Goal: Task Accomplishment & Management: Manage account settings

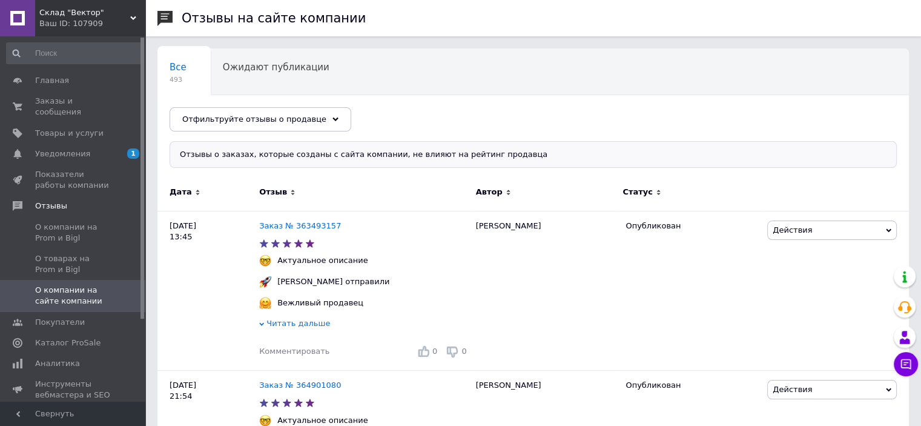
click at [117, 20] on div "Ваш ID: 107909" at bounding box center [92, 23] width 106 height 11
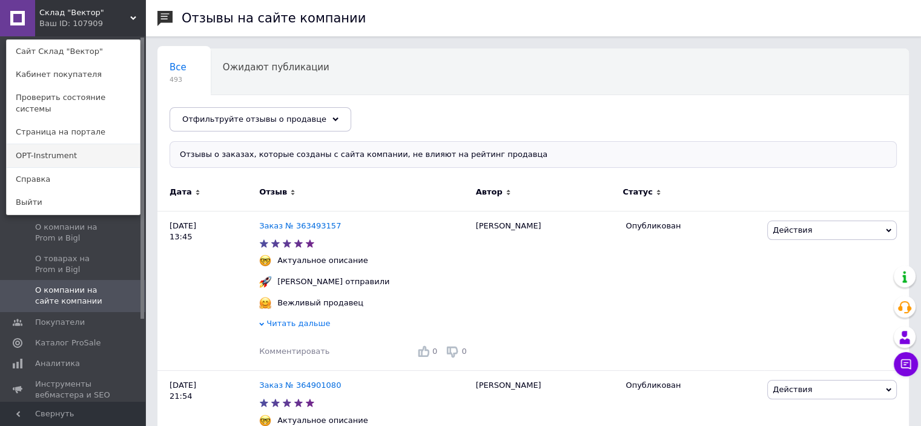
click at [74, 144] on link "OPT-Instrument" at bounding box center [73, 155] width 133 height 23
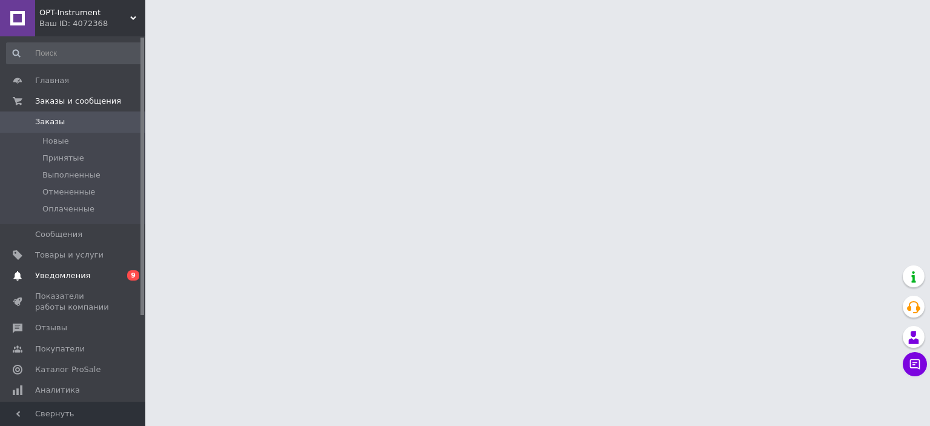
click at [82, 274] on span "Уведомления" at bounding box center [62, 275] width 55 height 11
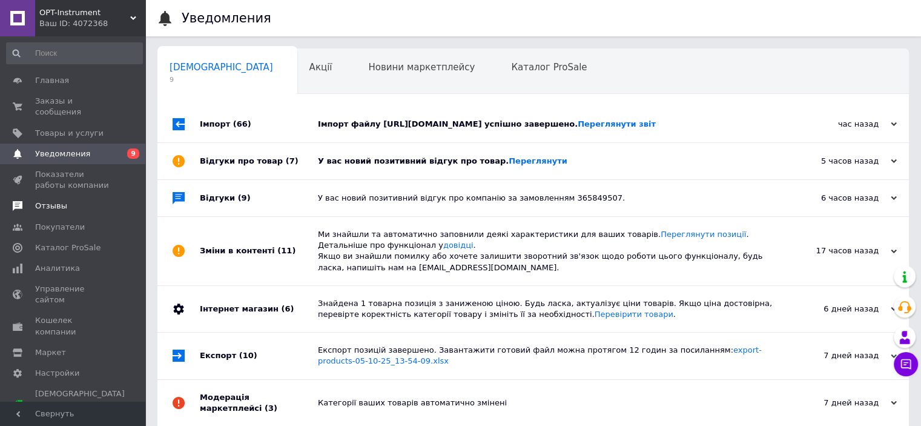
click at [60, 200] on span "Отзывы" at bounding box center [51, 205] width 32 height 11
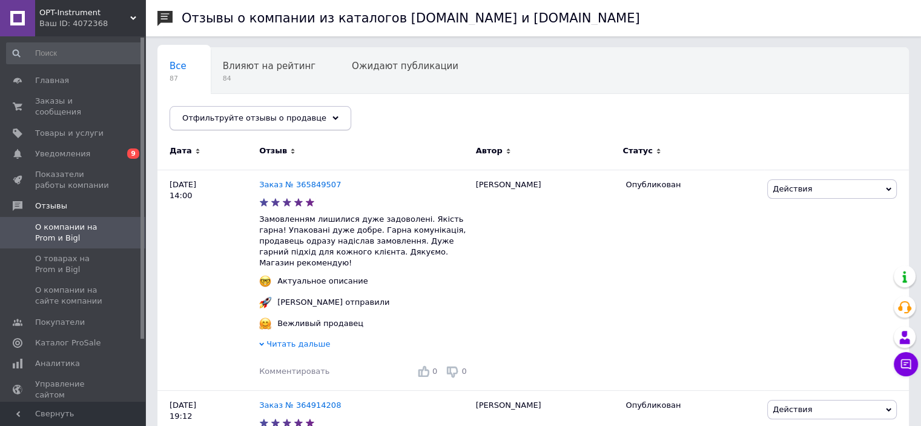
scroll to position [121, 0]
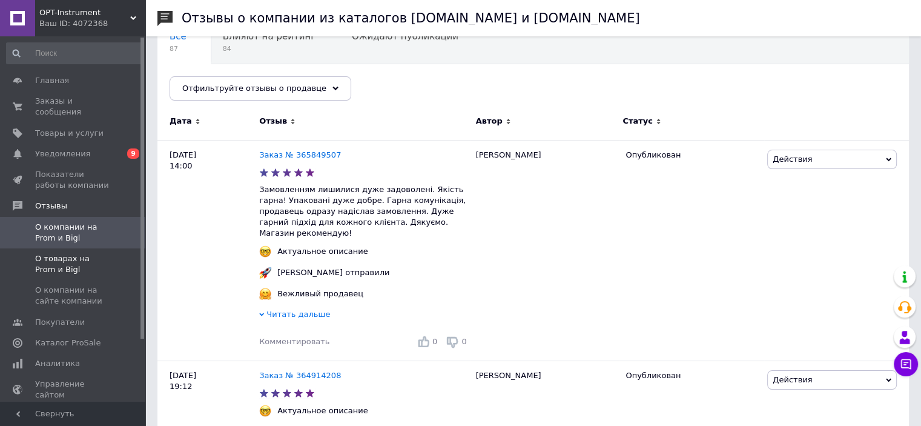
click at [65, 255] on span "О товарах на Prom и Bigl" at bounding box center [73, 264] width 77 height 22
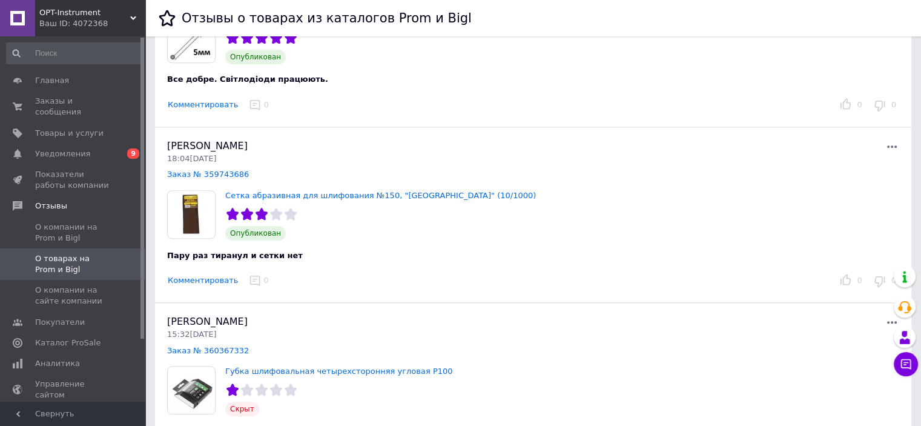
scroll to position [1090, 0]
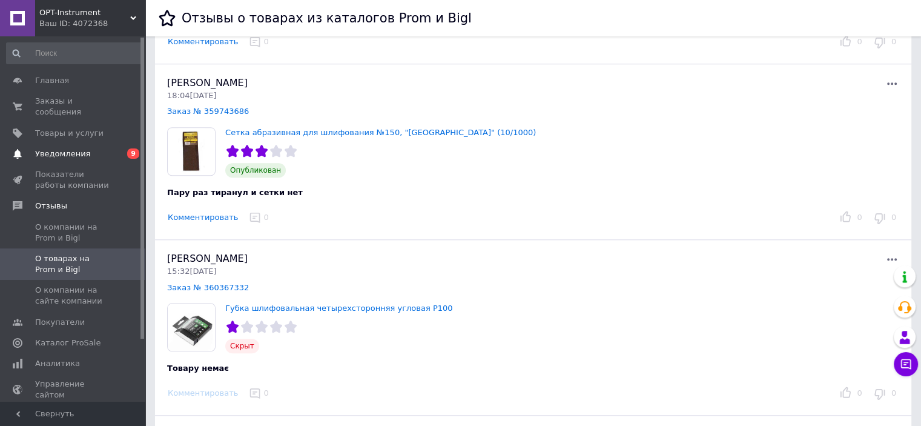
click at [85, 148] on span "Уведомления" at bounding box center [73, 153] width 77 height 11
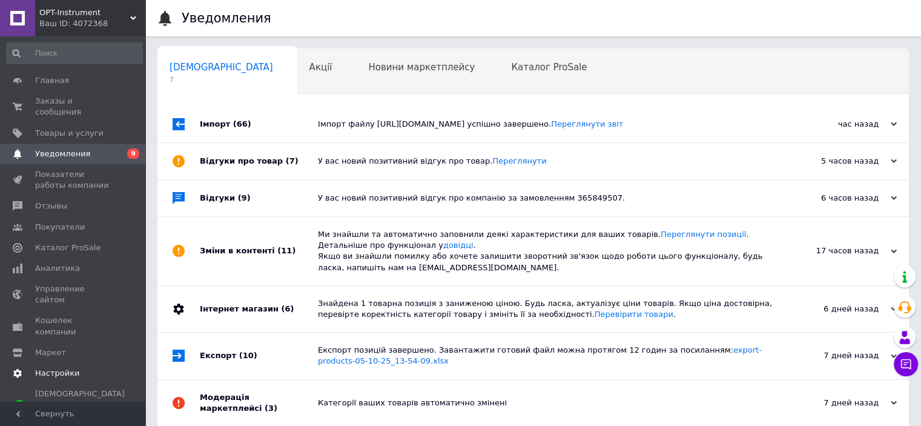
click at [58, 368] on span "Настройки" at bounding box center [57, 373] width 44 height 11
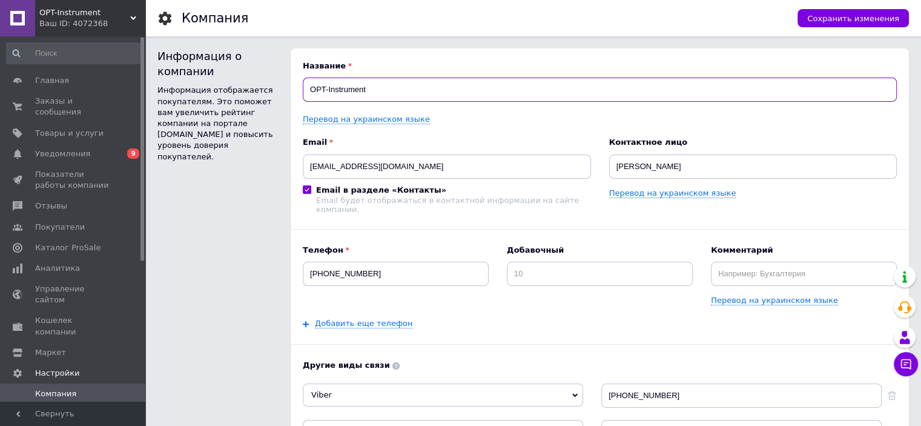
drag, startPoint x: 384, startPoint y: 91, endPoint x: 271, endPoint y: 93, distance: 113.2
click at [271, 93] on div "Информация о компании Информация отображается покупателям. Это поможет вам увел…" at bounding box center [532, 338] width 751 height 581
type input "М"
click at [330, 89] on input "Vektor Shop" at bounding box center [600, 89] width 594 height 24
drag, startPoint x: 315, startPoint y: 88, endPoint x: 338, endPoint y: 90, distance: 23.6
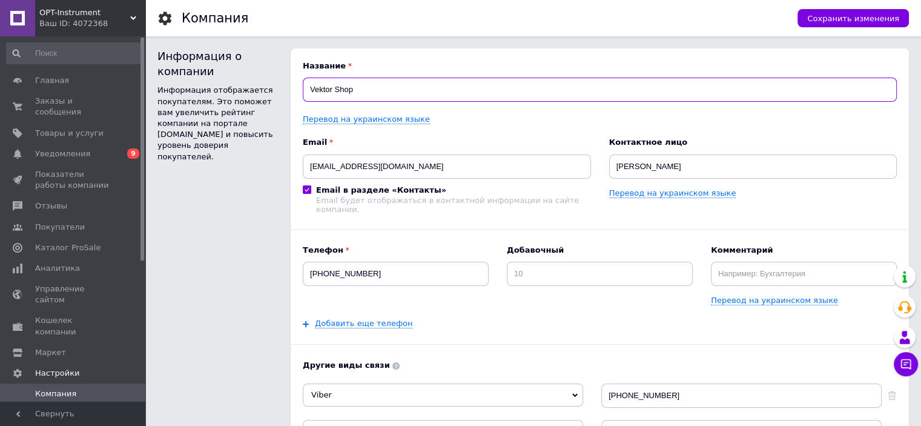
click at [338, 90] on input "Vektor Shop" at bounding box center [600, 89] width 594 height 24
click at [329, 90] on input "Vektor Shop" at bounding box center [600, 89] width 594 height 24
drag, startPoint x: 316, startPoint y: 88, endPoint x: 332, endPoint y: 87, distance: 15.8
click at [332, 87] on input "Vektor Shop" at bounding box center [600, 89] width 594 height 24
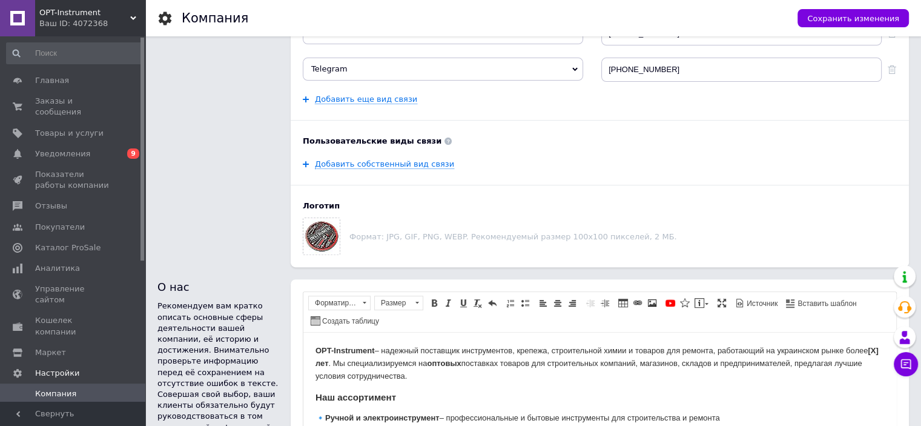
scroll to position [363, 0]
type input "VEKTOR Shop"
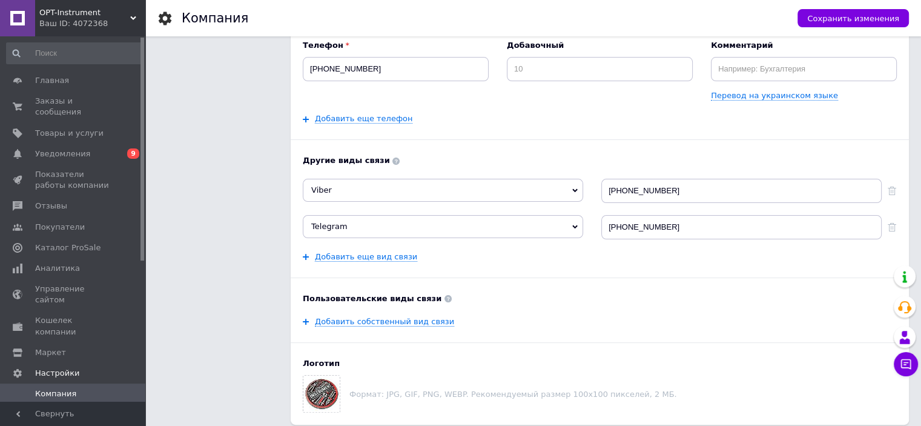
scroll to position [0, 0]
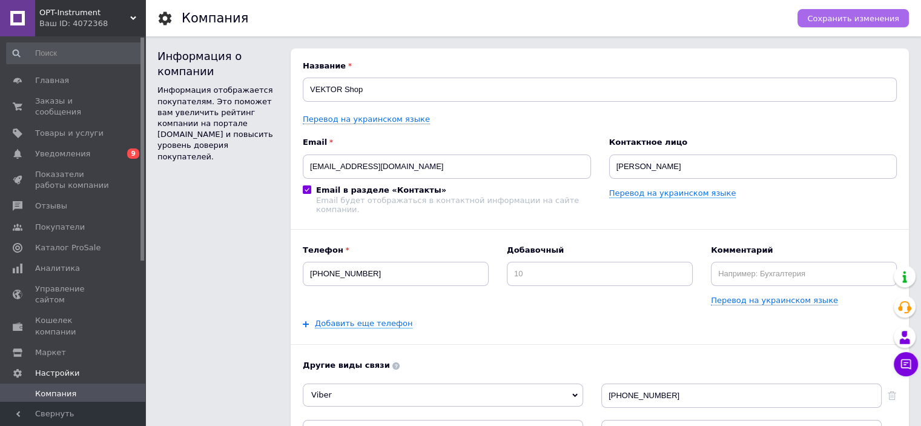
click at [838, 15] on span "Сохранить изменения" at bounding box center [853, 18] width 92 height 9
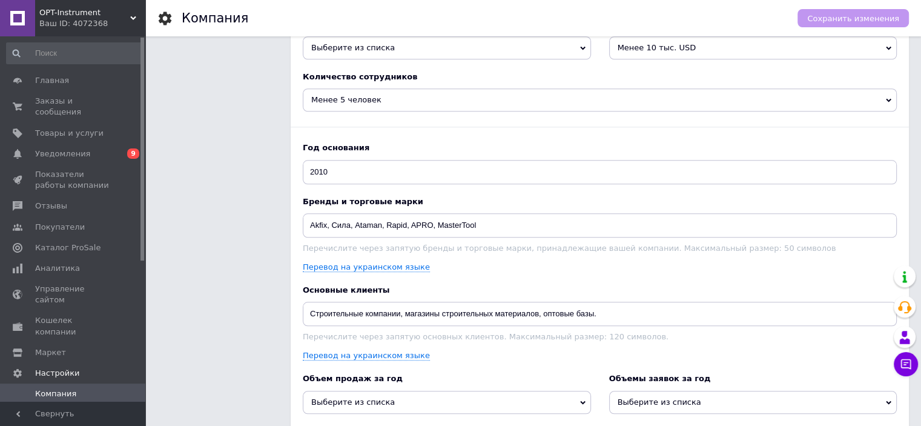
scroll to position [1150, 0]
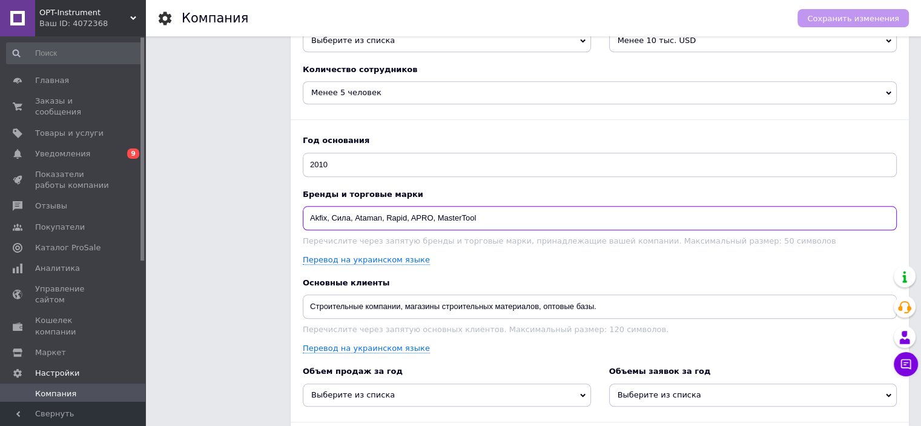
drag, startPoint x: 437, startPoint y: 208, endPoint x: 535, endPoint y: 217, distance: 98.0
click at [535, 217] on input "Akfix, Сила, Ataman, Rapid, APRO, MasterTool" at bounding box center [600, 218] width 594 height 24
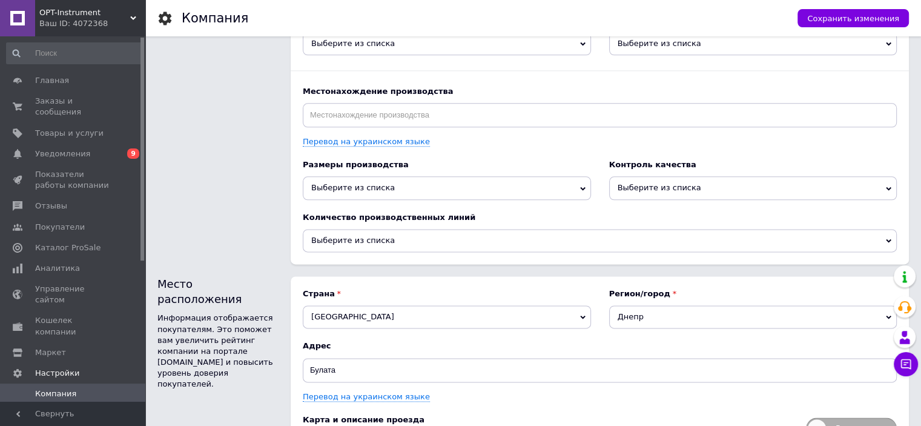
scroll to position [1570, 0]
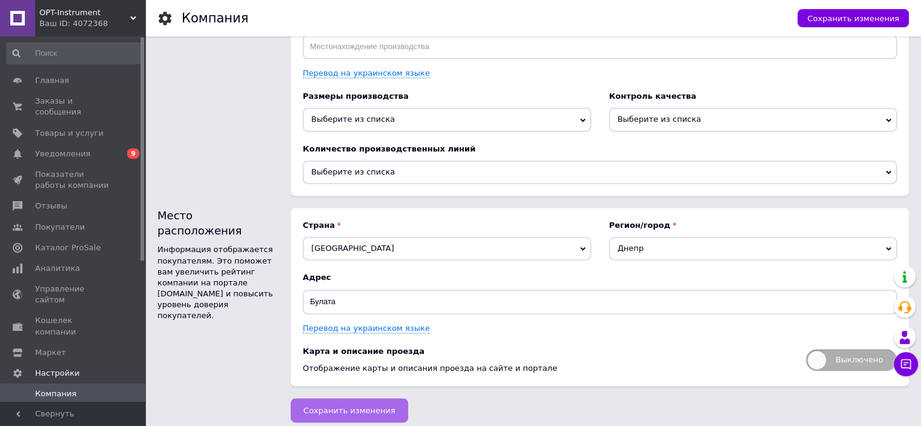
type input "Akfix, [PERSON_NAME], Ataman, Rapid, APRO,"
click at [364, 406] on span "Сохранить изменения" at bounding box center [349, 410] width 92 height 9
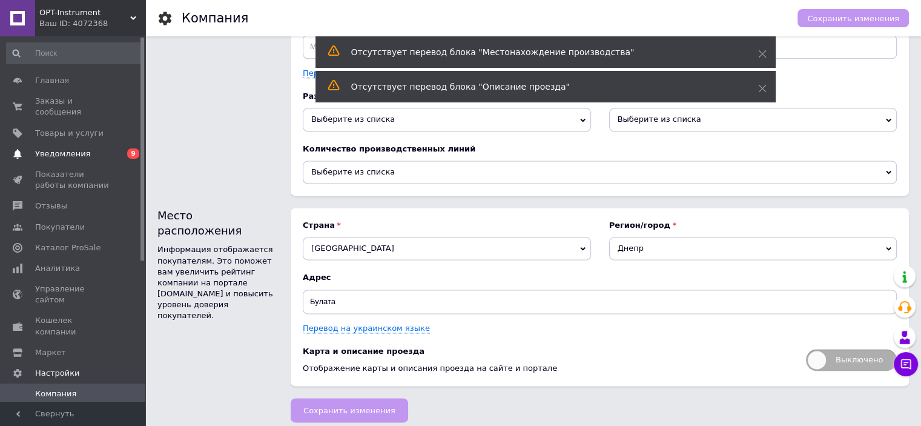
click at [91, 148] on span "Уведомления" at bounding box center [73, 153] width 77 height 11
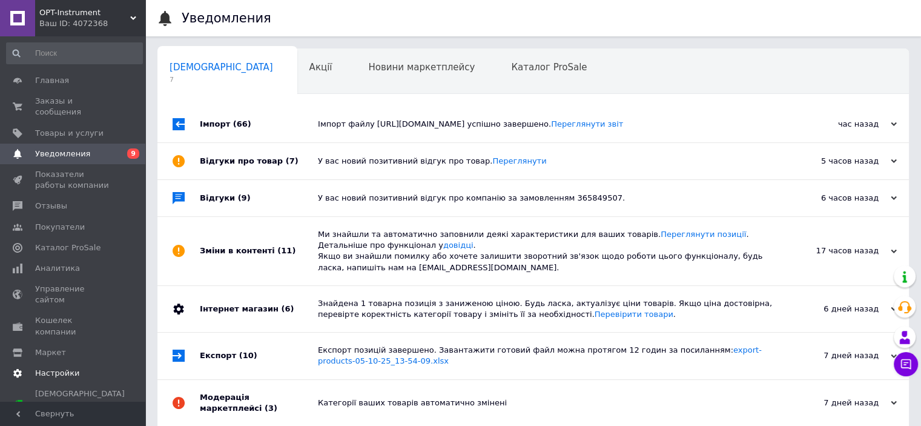
click at [61, 368] on span "Настройки" at bounding box center [57, 373] width 44 height 11
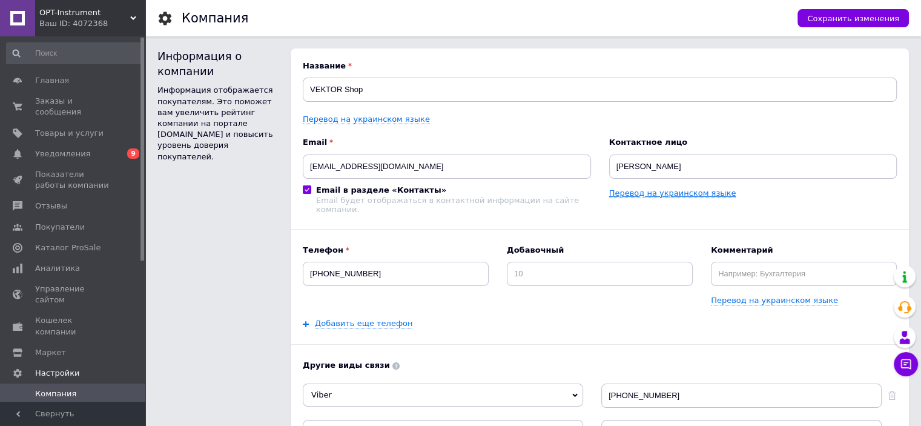
click at [652, 196] on link "Перевод на украинском языке" at bounding box center [672, 193] width 127 height 10
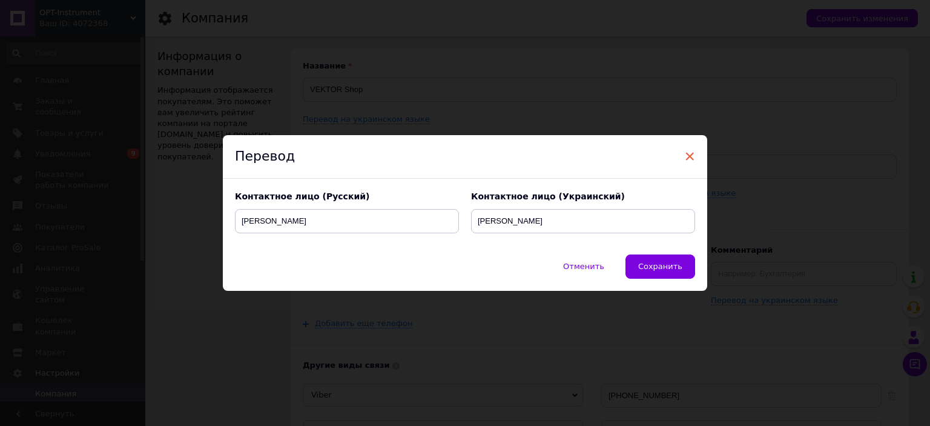
click at [684, 160] on span "×" at bounding box center [689, 156] width 11 height 21
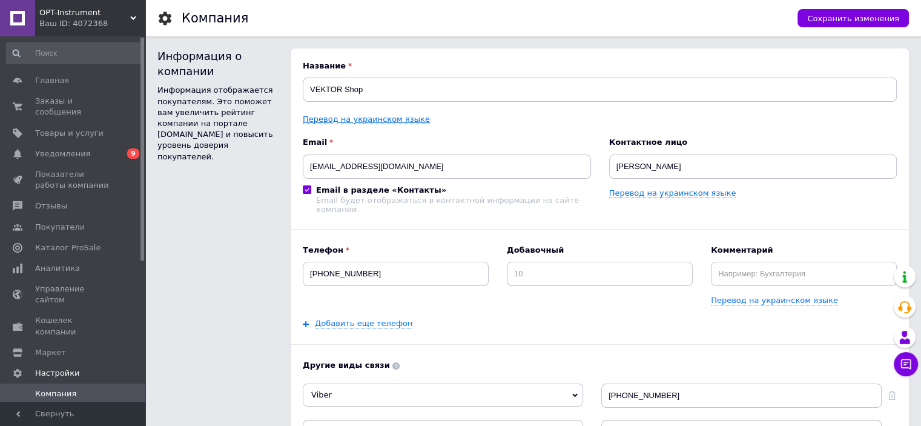
click at [369, 120] on link "Перевод на украинском языке" at bounding box center [366, 119] width 127 height 10
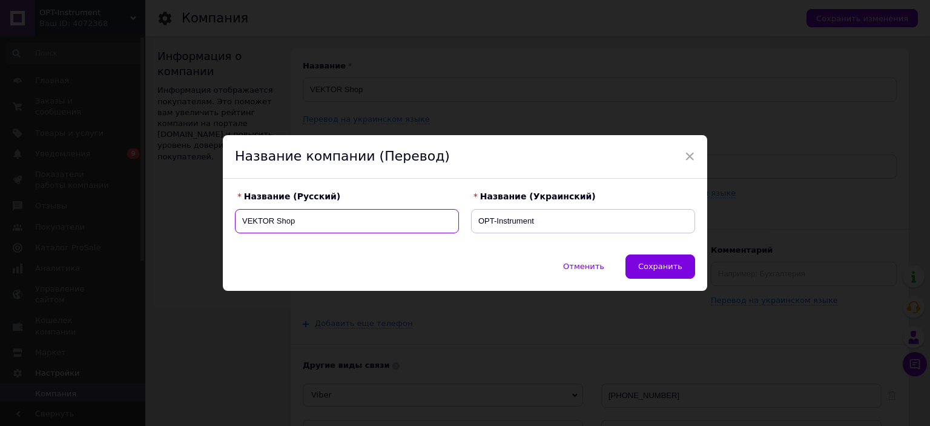
drag, startPoint x: 303, startPoint y: 223, endPoint x: 203, endPoint y: 222, distance: 100.5
click at [203, 222] on div "× Название компании (Перевод) Название (Русский) VEKTOR Shop Название (Украинск…" at bounding box center [465, 213] width 930 height 426
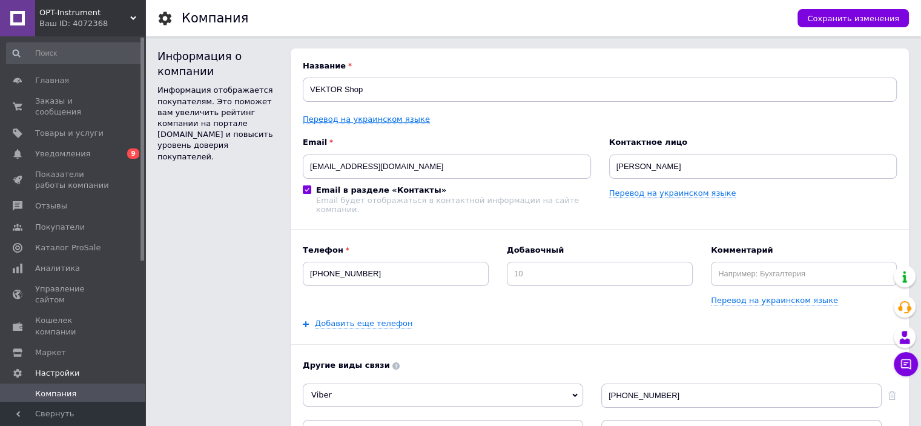
click at [366, 120] on link "Перевод на украинском языке" at bounding box center [366, 119] width 127 height 10
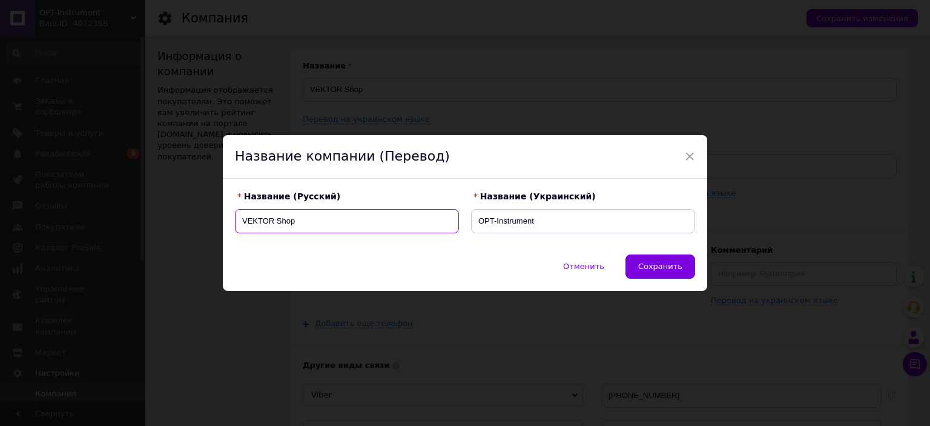
drag, startPoint x: 303, startPoint y: 216, endPoint x: 203, endPoint y: 213, distance: 99.9
click at [204, 216] on div "× Название компании (Перевод) Название (Русский) VEKTOR Shop Название (Украинск…" at bounding box center [465, 213] width 930 height 426
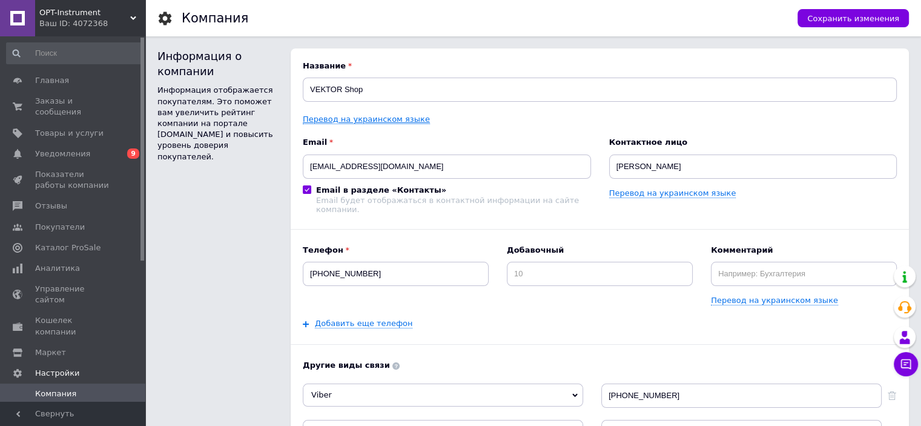
click at [371, 119] on link "Перевод на украинском языке" at bounding box center [366, 119] width 127 height 10
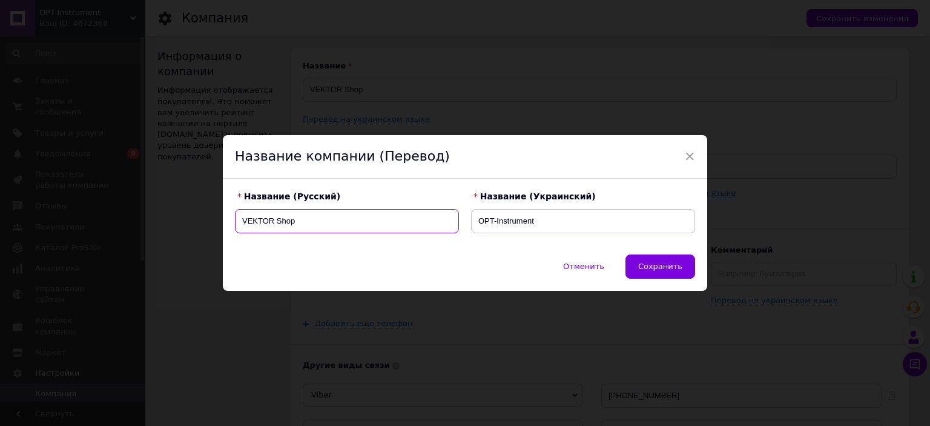
drag, startPoint x: 235, startPoint y: 218, endPoint x: 295, endPoint y: 218, distance: 60.5
click at [295, 218] on input "VEKTOR Shop" at bounding box center [347, 221] width 224 height 24
drag, startPoint x: 560, startPoint y: 227, endPoint x: 450, endPoint y: 226, distance: 109.6
click at [450, 226] on div "Название (Русский) VEKTOR Shop Название (Украинский) OPT-Instrument" at bounding box center [465, 212] width 472 height 54
paste input "VEKTOR Shop"
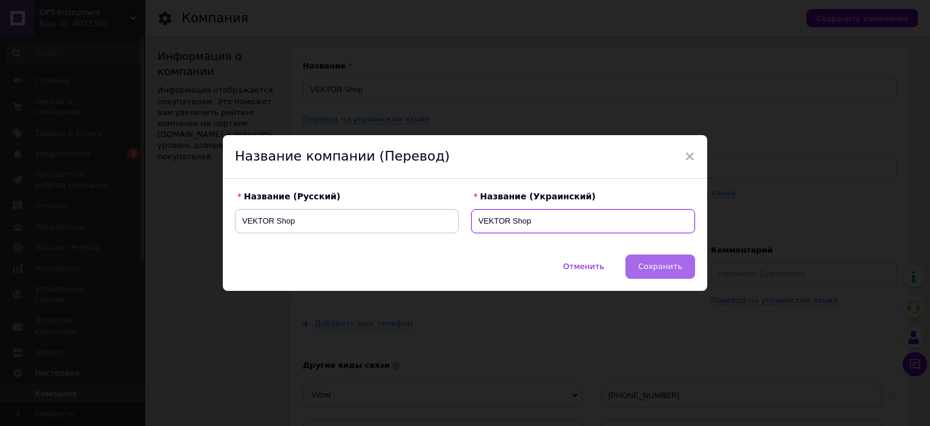
type input "VEKTOR Shop"
click at [666, 266] on span "Сохранить" at bounding box center [660, 266] width 44 height 9
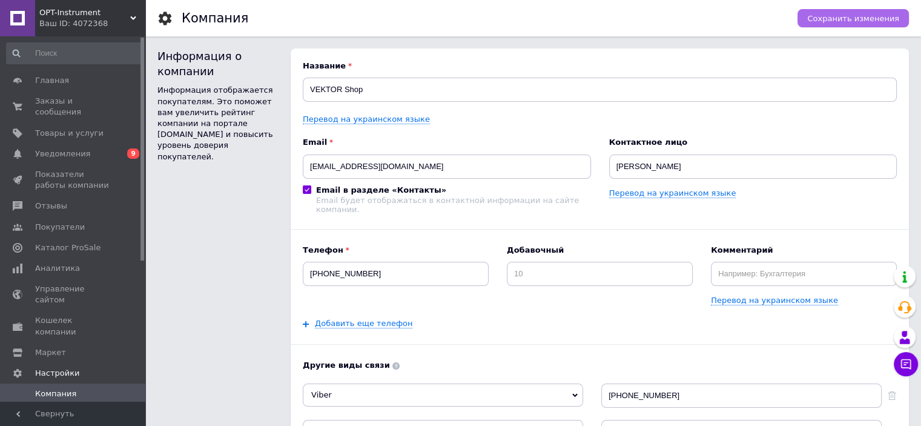
click at [857, 20] on span "Сохранить изменения" at bounding box center [853, 18] width 92 height 9
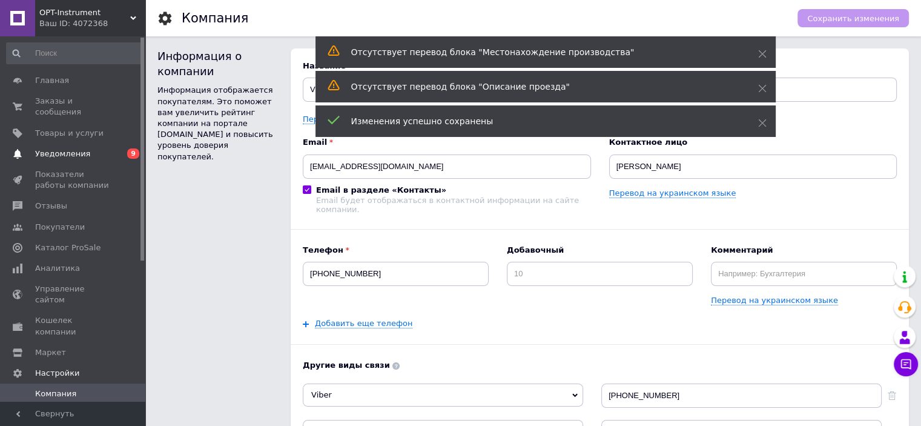
click at [81, 148] on span "Уведомления" at bounding box center [62, 153] width 55 height 11
